Goal: Information Seeking & Learning: Learn about a topic

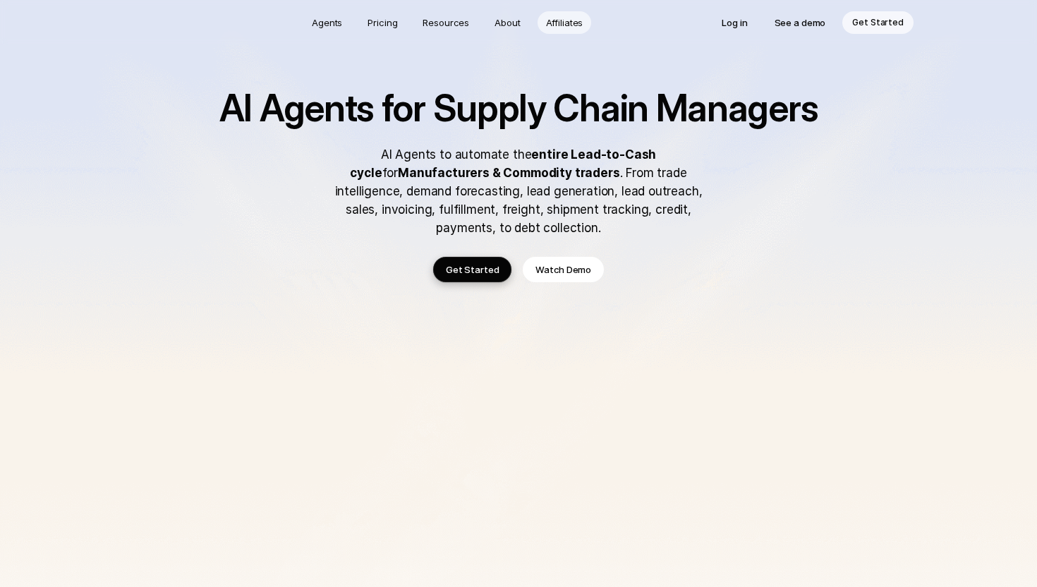
click at [564, 23] on p "Affiliates" at bounding box center [564, 23] width 37 height 14
click at [803, 19] on p "See a demo" at bounding box center [799, 23] width 51 height 14
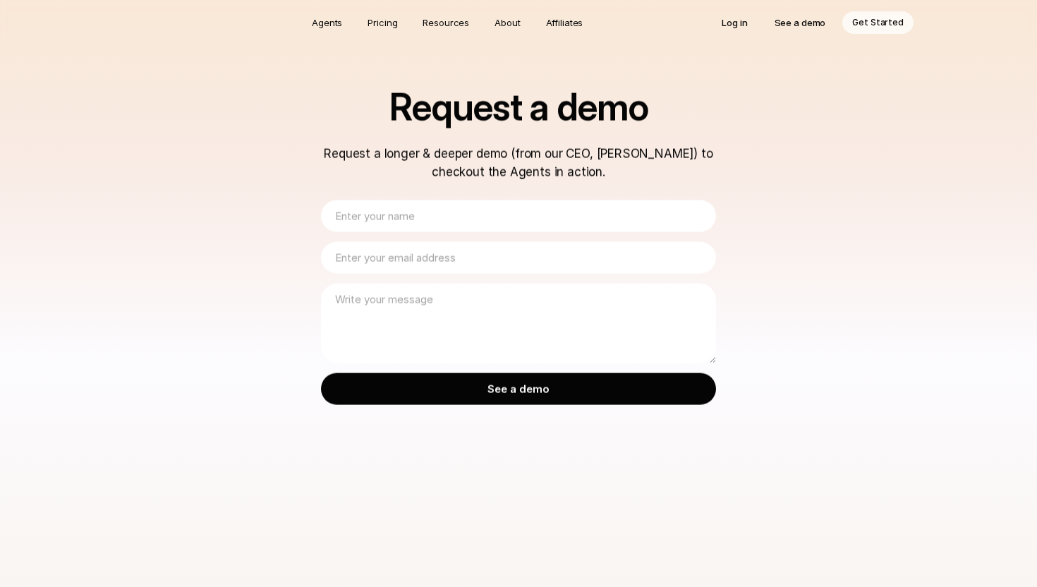
click at [408, 207] on input "text" at bounding box center [518, 216] width 395 height 32
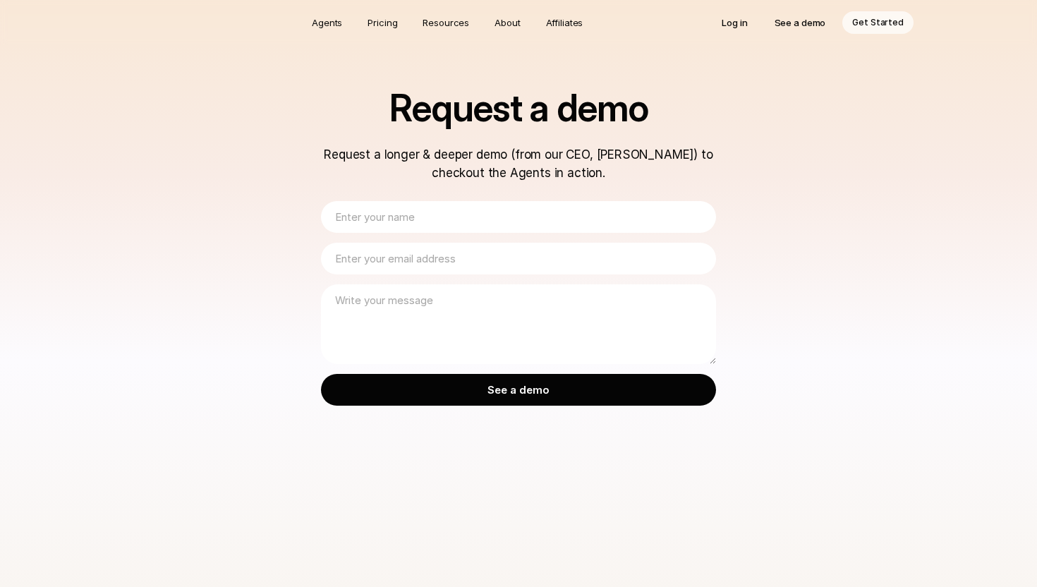
click at [611, 161] on p "Request a longer & deeper demo (from our CEO, [PERSON_NAME]) to checkout the Ag…" at bounding box center [518, 163] width 395 height 37
click at [384, 23] on p "Pricing" at bounding box center [382, 23] width 30 height 14
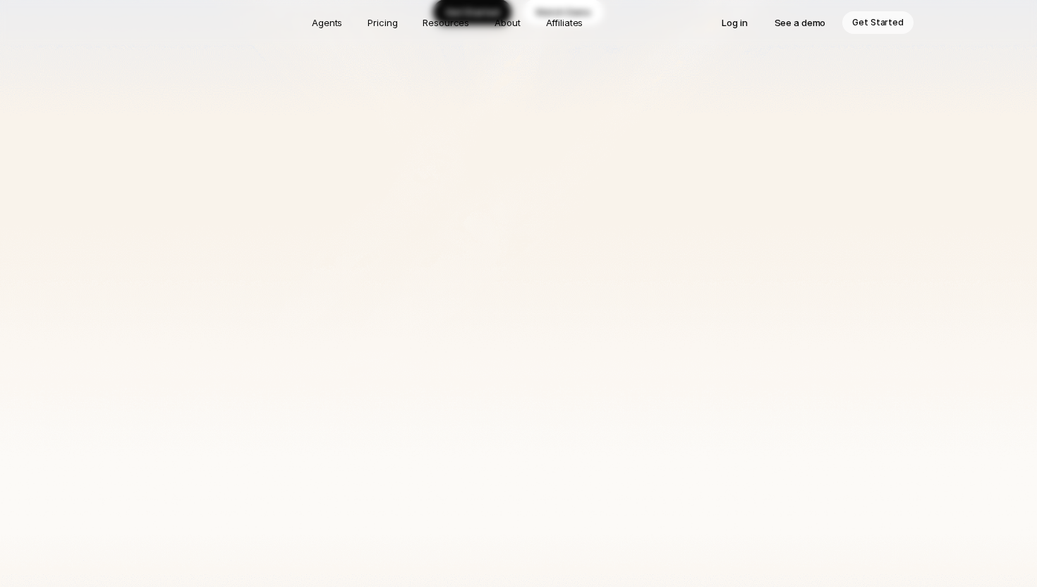
scroll to position [252, 0]
click at [334, 16] on p "Agents" at bounding box center [327, 23] width 30 height 14
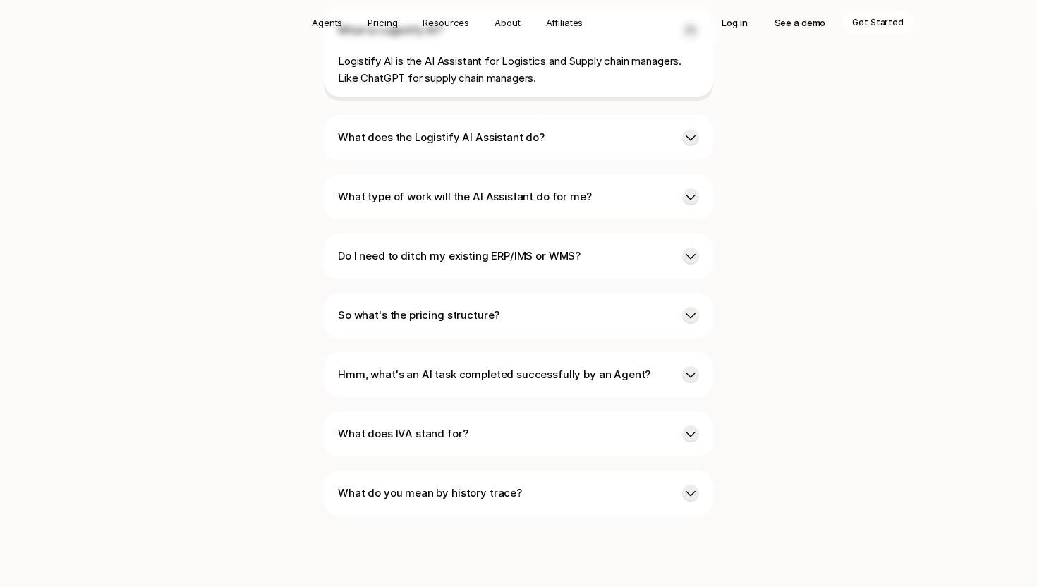
scroll to position [3469, 0]
click at [448, 28] on p "Resources" at bounding box center [445, 23] width 47 height 14
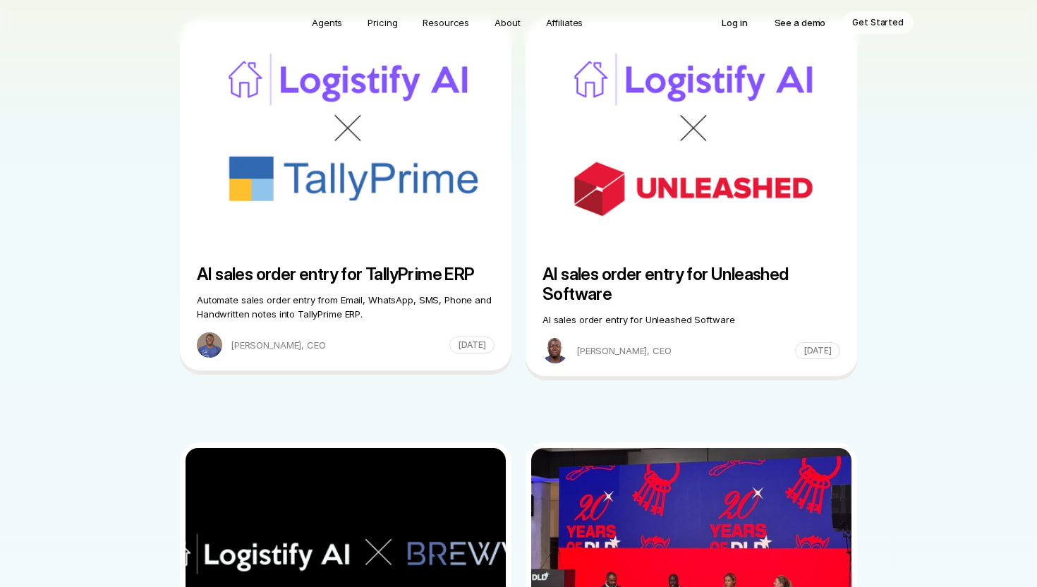
scroll to position [49, 0]
